Goal: Task Accomplishment & Management: Manage account settings

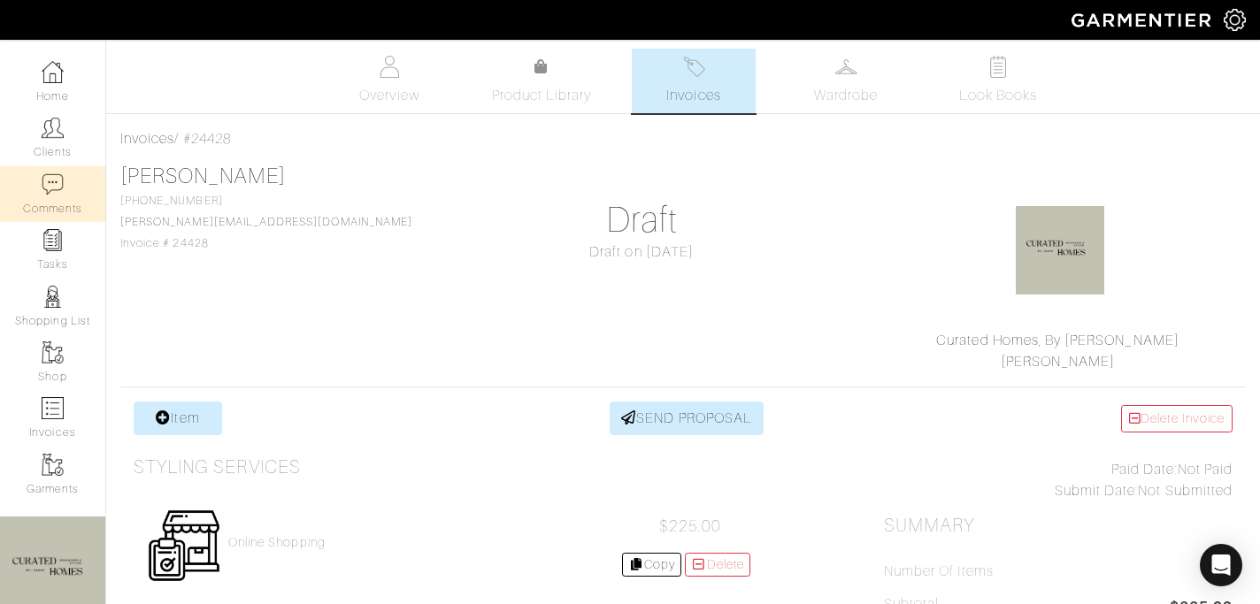
click at [66, 188] on link "Comments" at bounding box center [52, 194] width 105 height 56
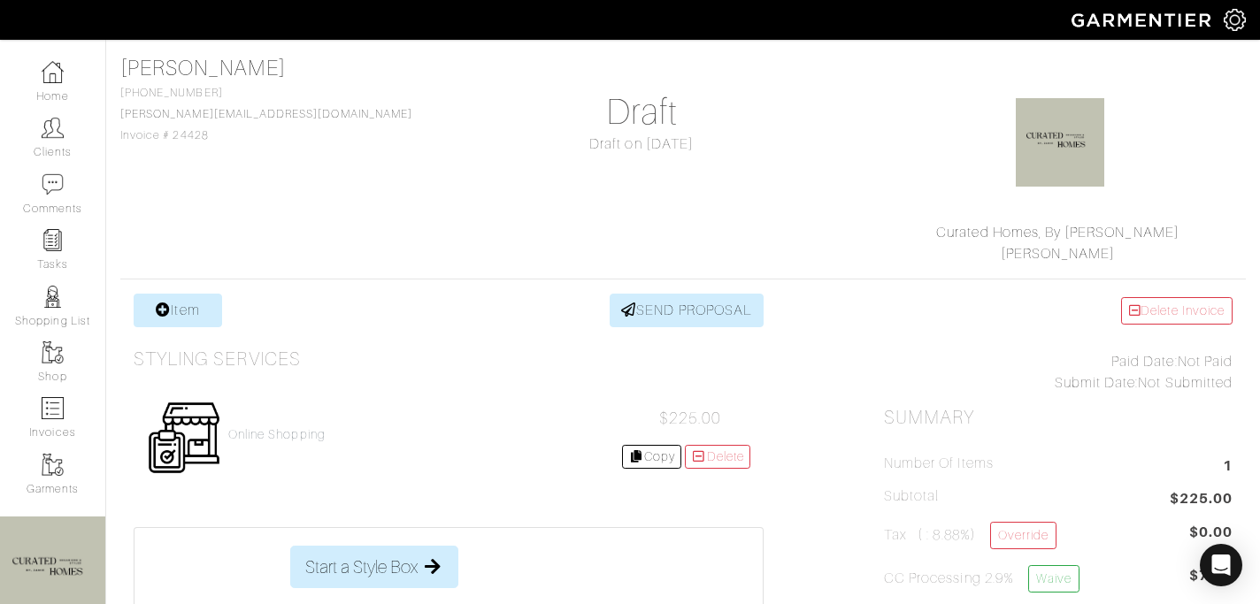
scroll to position [111, 0]
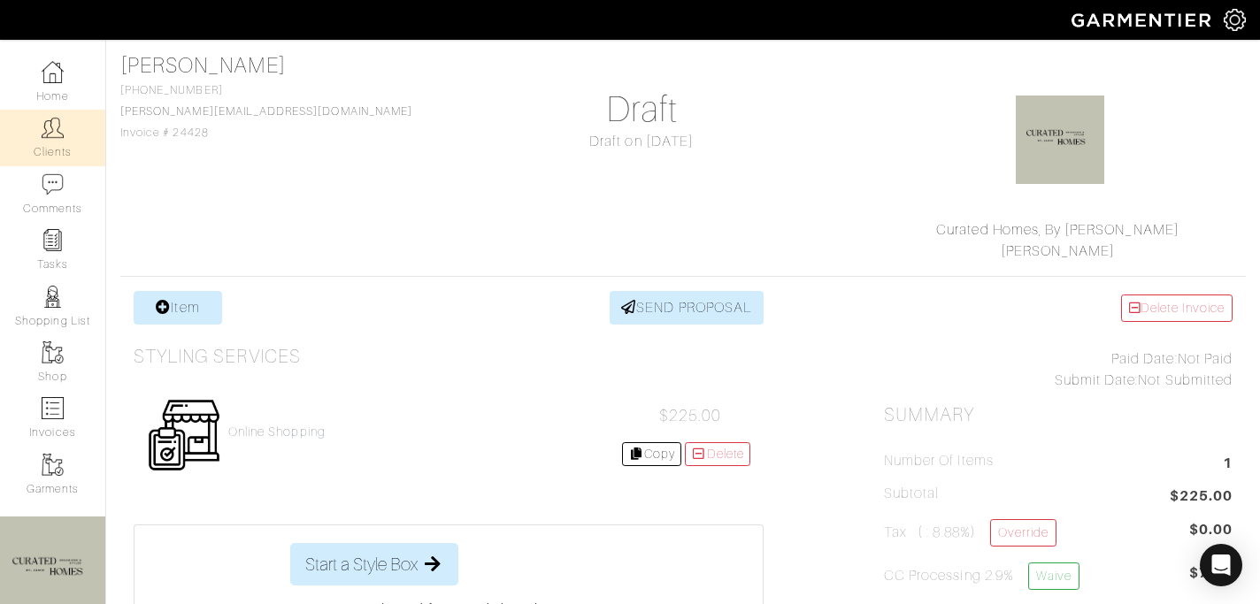
click at [49, 129] on img at bounding box center [53, 128] width 22 height 22
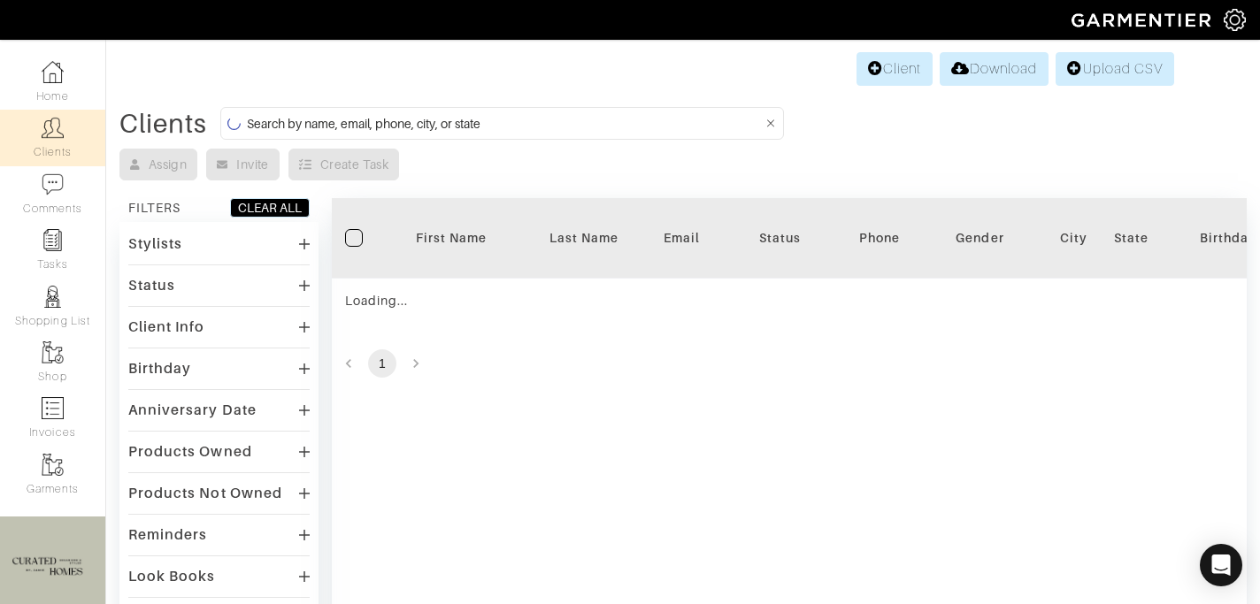
click at [374, 119] on input at bounding box center [505, 123] width 516 height 22
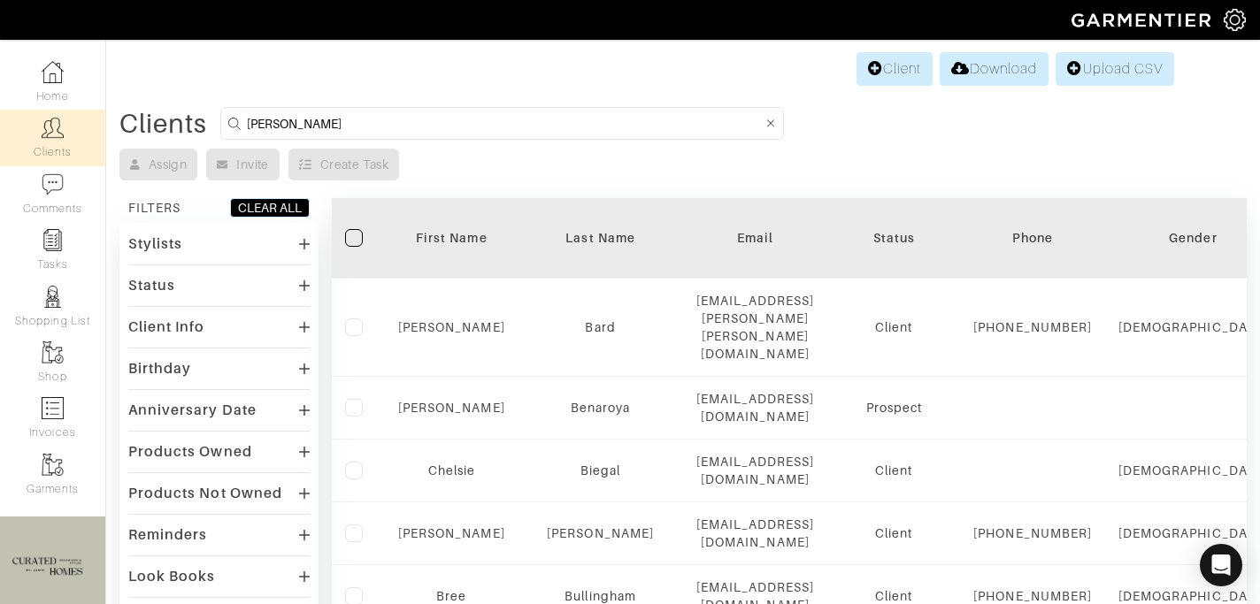
type input "[PERSON_NAME]"
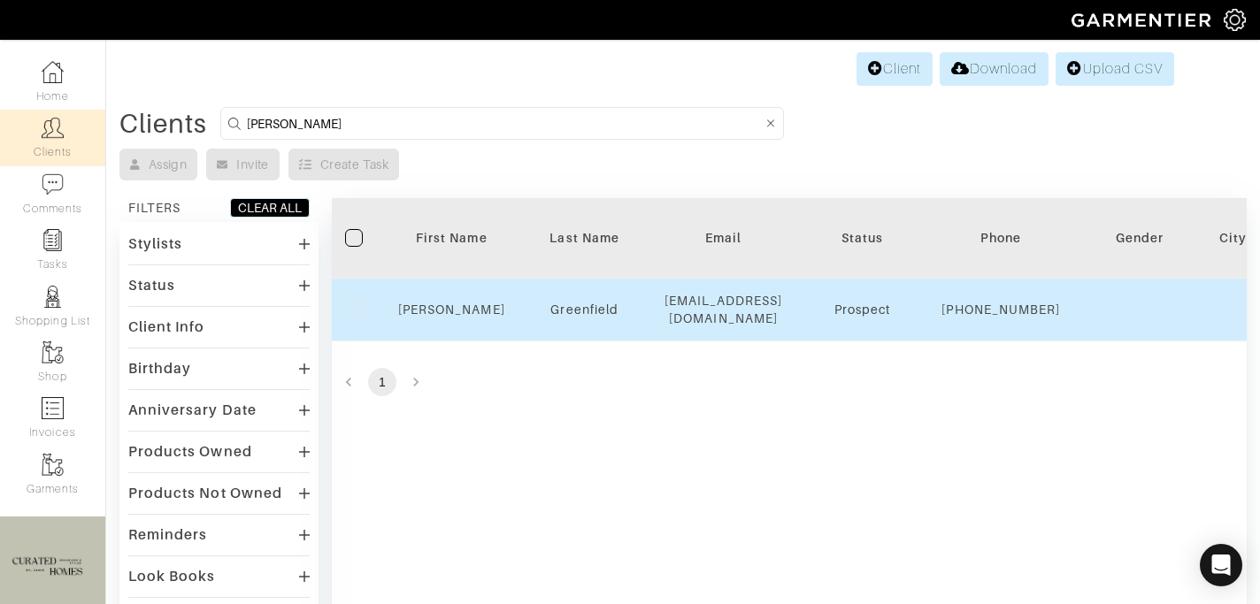
click at [422, 302] on td "Rachel" at bounding box center [452, 310] width 134 height 63
click at [451, 316] on link "Rachel" at bounding box center [451, 310] width 107 height 14
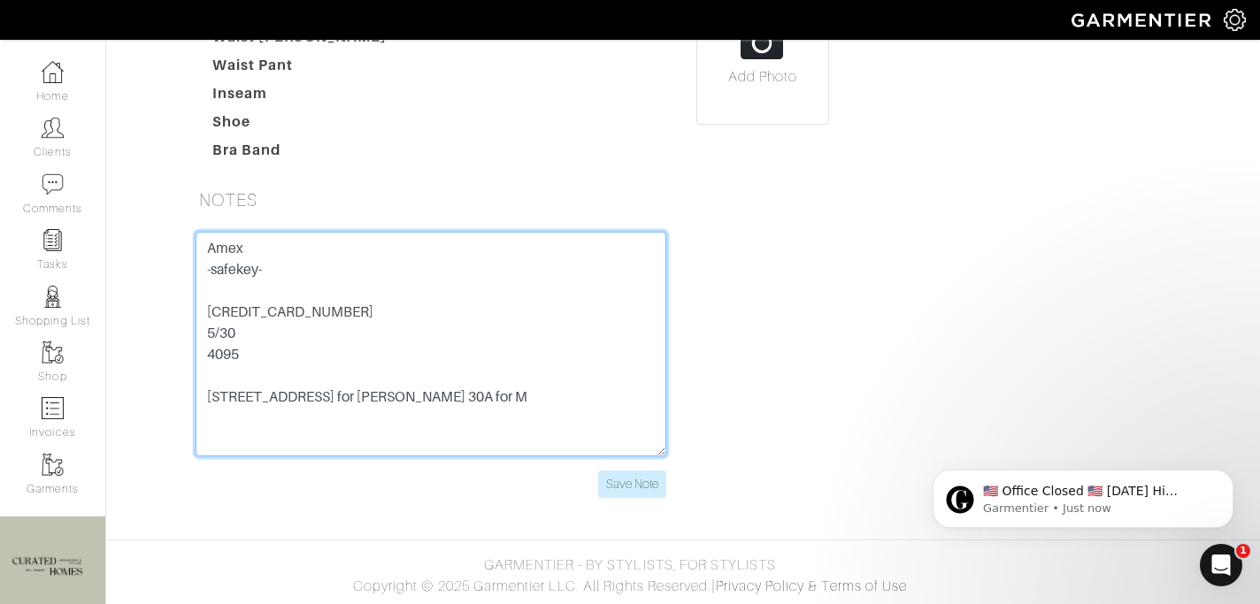
click at [290, 319] on textarea "Amex -safekey- [CREDIT_CARD_NUMBER] 5/30 4095 [STREET_ADDRESS] for [PERSON_NAME…" at bounding box center [431, 344] width 471 height 225
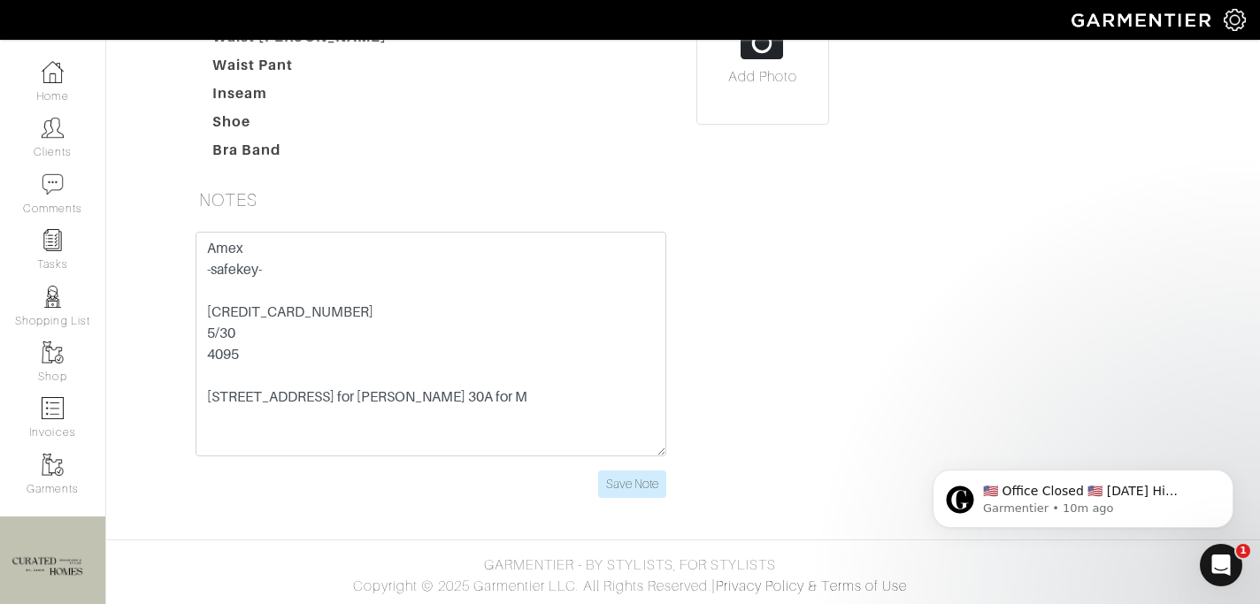
click at [538, 89] on dd at bounding box center [542, 93] width 282 height 21
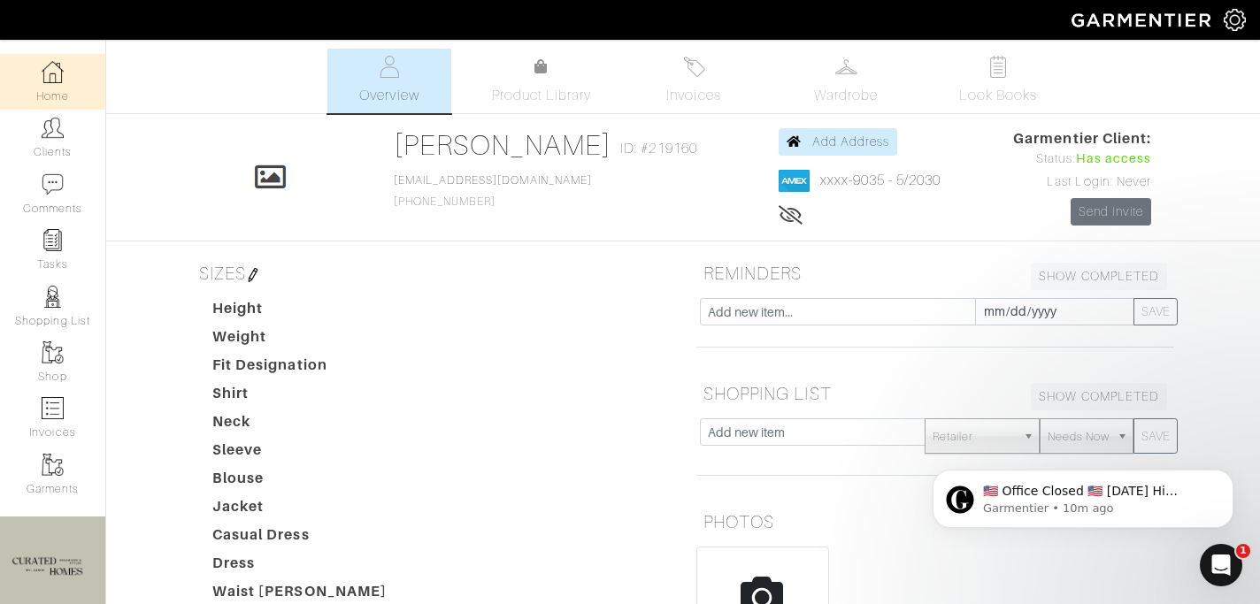
click at [50, 68] on img at bounding box center [53, 72] width 22 height 22
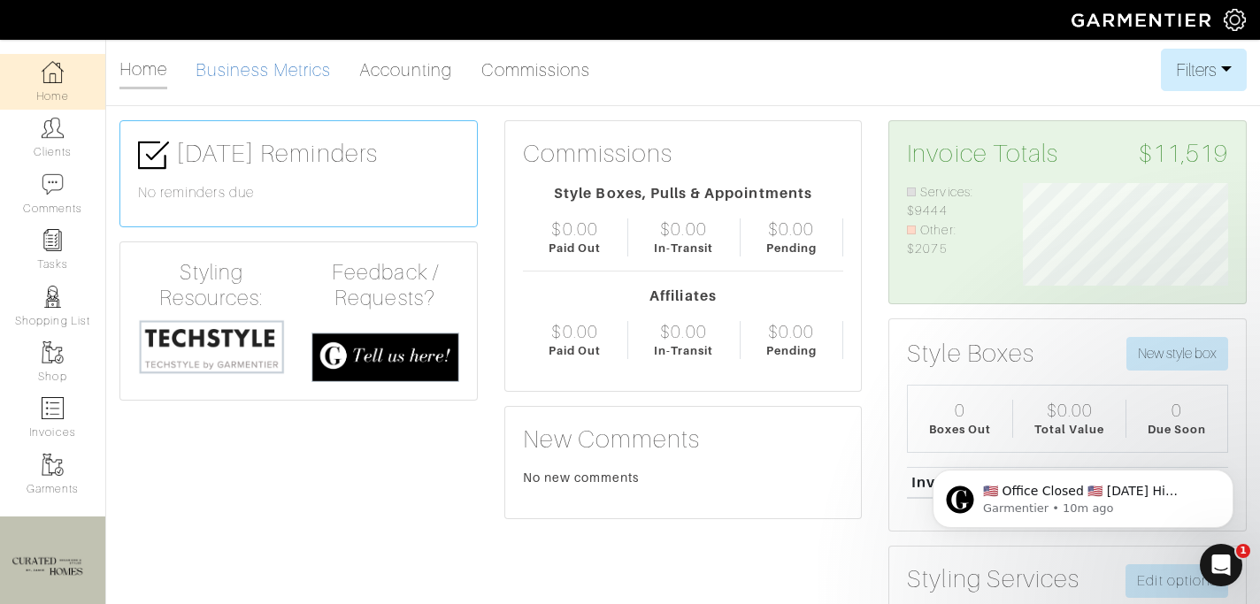
click at [271, 63] on link "Business Metrics" at bounding box center [263, 69] width 135 height 35
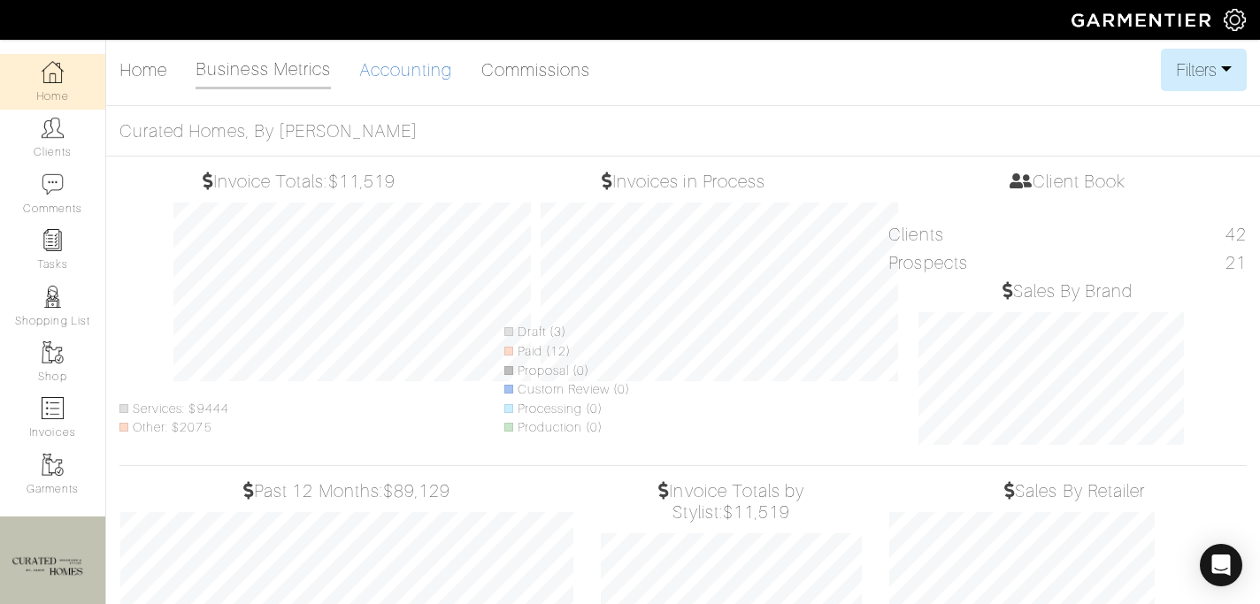
scroll to position [258, 288]
click at [382, 59] on link "Accounting" at bounding box center [406, 69] width 94 height 35
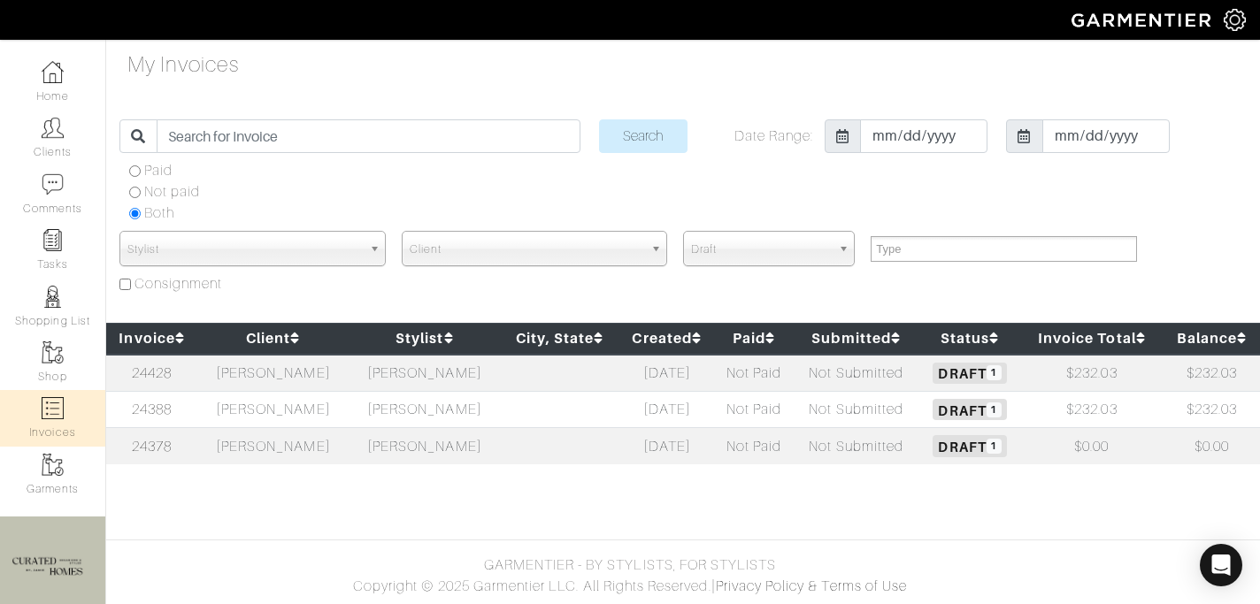
select select
